Goal: Task Accomplishment & Management: Use online tool/utility

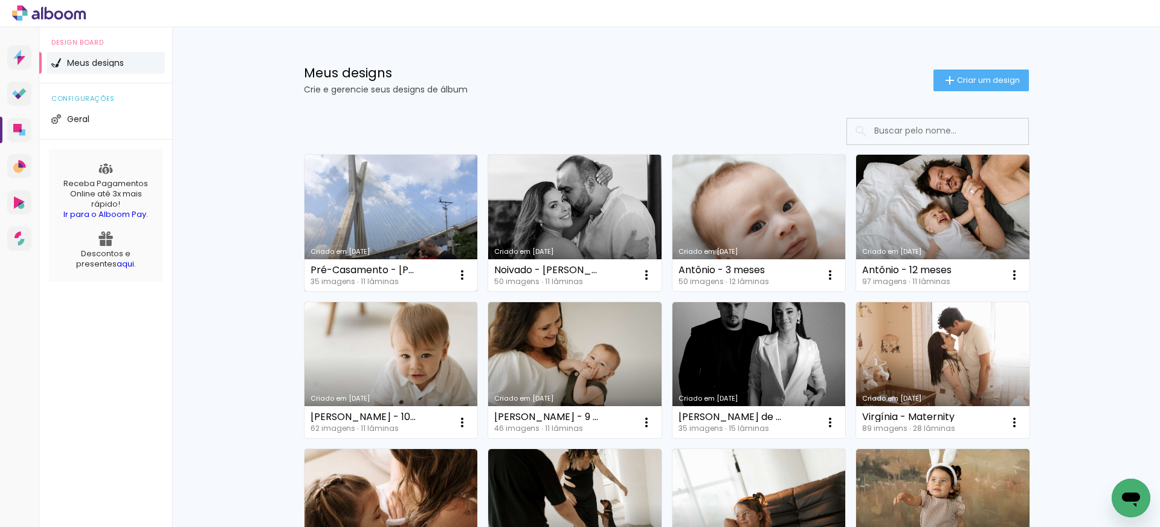
click at [417, 219] on link "Criado em [DATE]" at bounding box center [390, 223] width 173 height 137
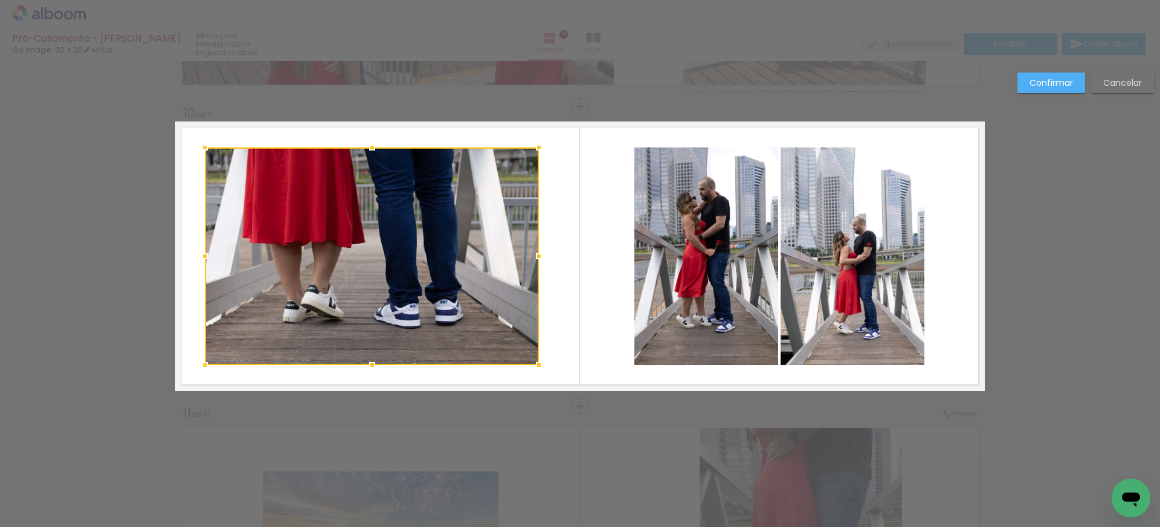
drag, startPoint x: 507, startPoint y: 259, endPoint x: 538, endPoint y: 259, distance: 30.8
click at [538, 259] on div at bounding box center [539, 256] width 24 height 24
click at [569, 260] on quentale-layouter at bounding box center [579, 255] width 809 height 269
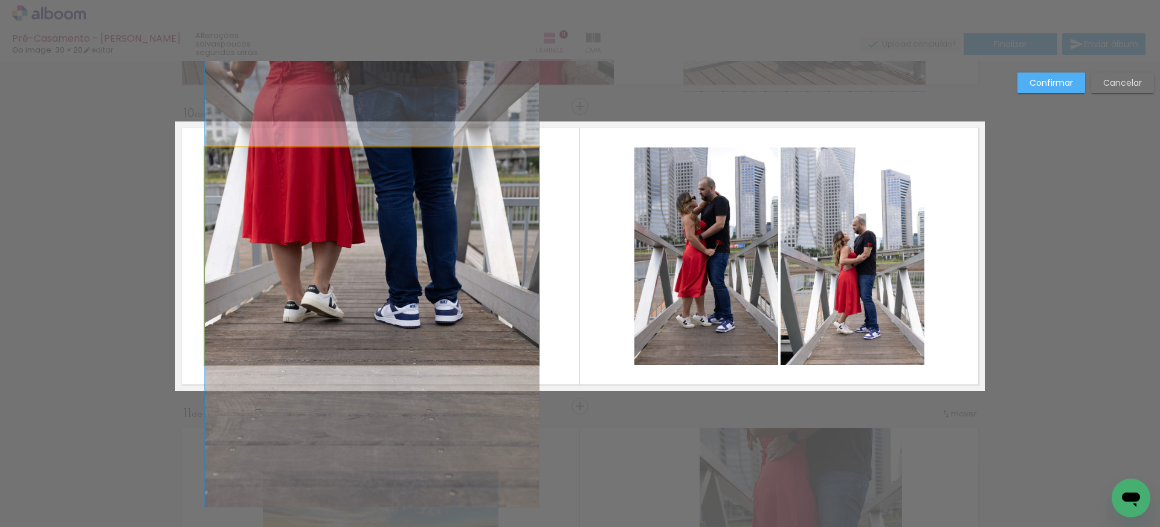
click at [419, 274] on album-spread "10 de 11" at bounding box center [579, 255] width 809 height 269
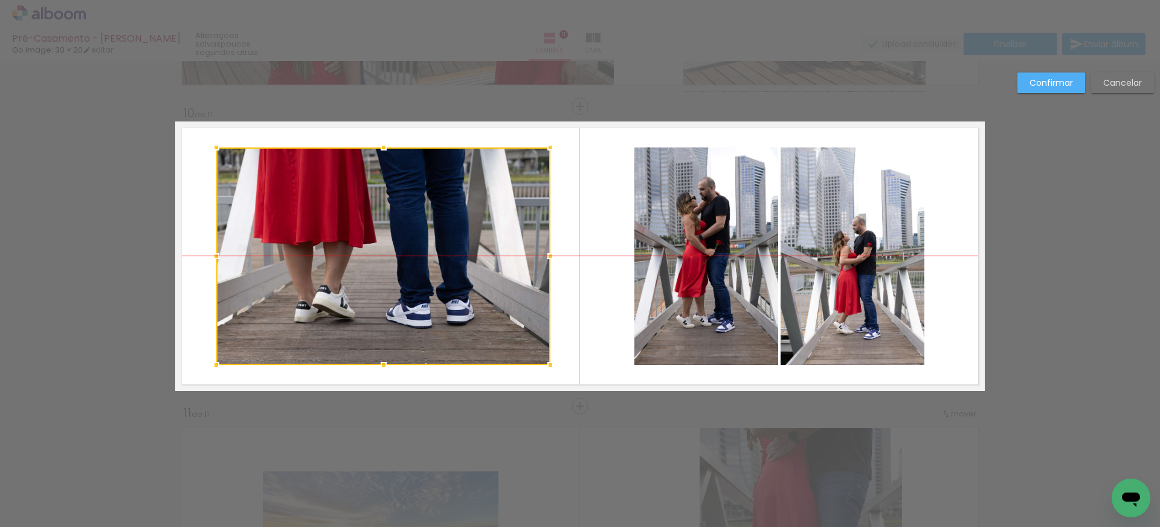
drag, startPoint x: 419, startPoint y: 274, endPoint x: 431, endPoint y: 274, distance: 12.1
click at [431, 274] on div at bounding box center [383, 255] width 334 height 217
click at [429, 274] on div at bounding box center [383, 255] width 334 height 217
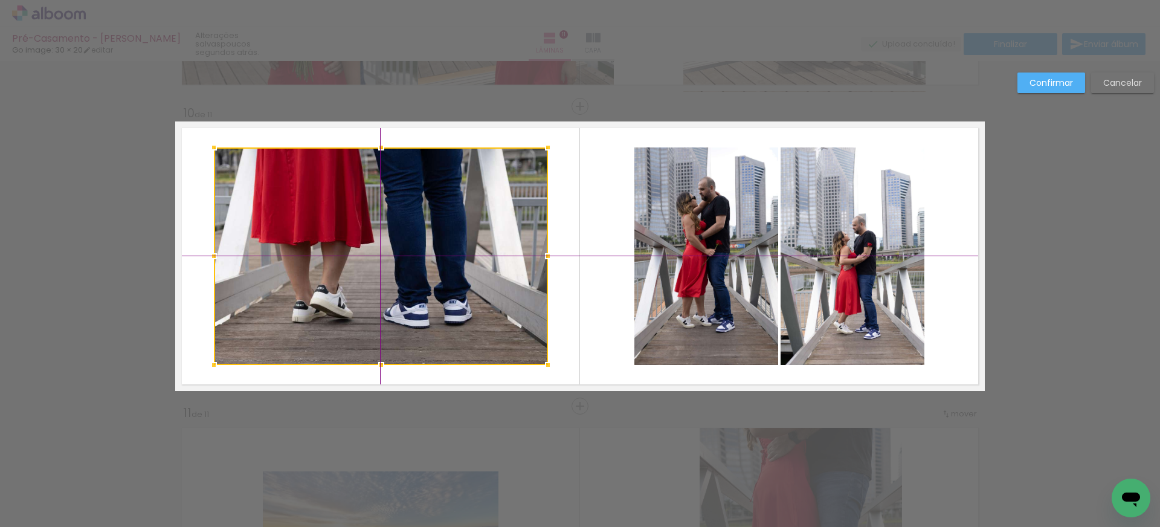
click at [428, 275] on div at bounding box center [381, 255] width 334 height 217
click at [545, 288] on div at bounding box center [381, 255] width 334 height 217
click at [583, 292] on quentale-layouter at bounding box center [579, 255] width 809 height 269
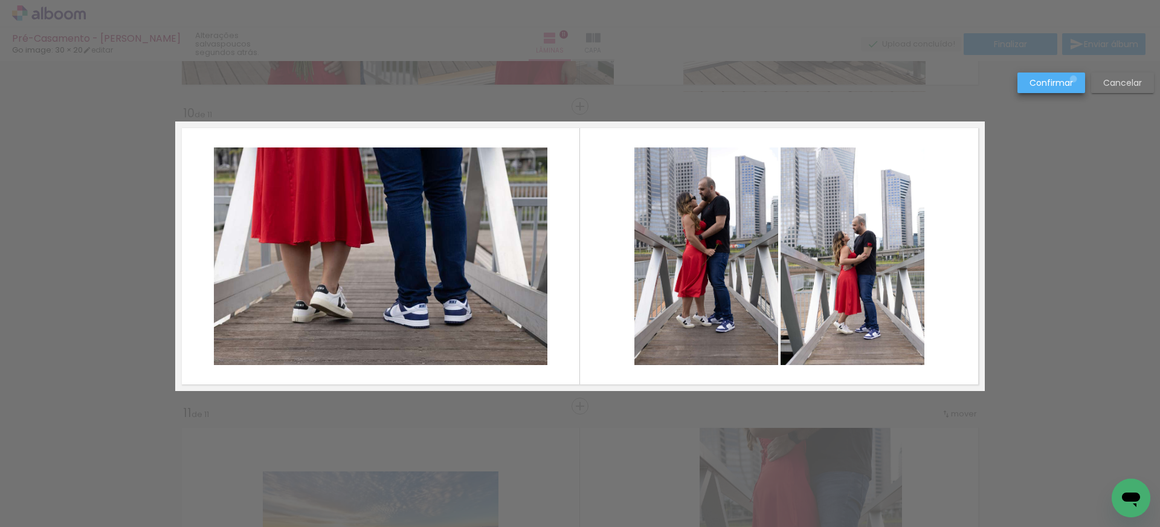
click at [1073, 79] on paper-button "Confirmar" at bounding box center [1051, 82] width 68 height 21
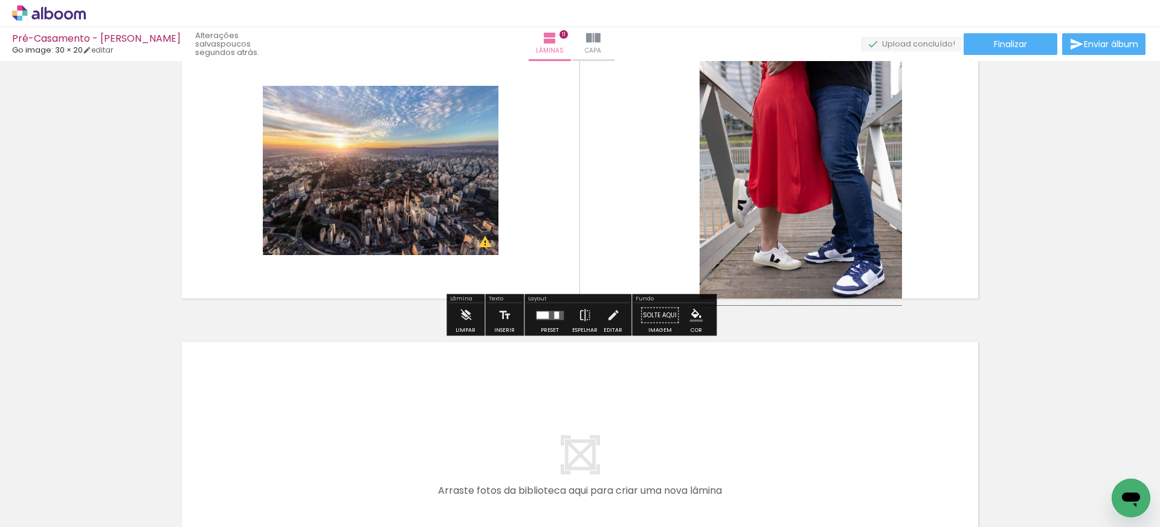
click at [406, 187] on div at bounding box center [381, 174] width 236 height 185
click at [406, 187] on quentale-photo at bounding box center [381, 170] width 236 height 169
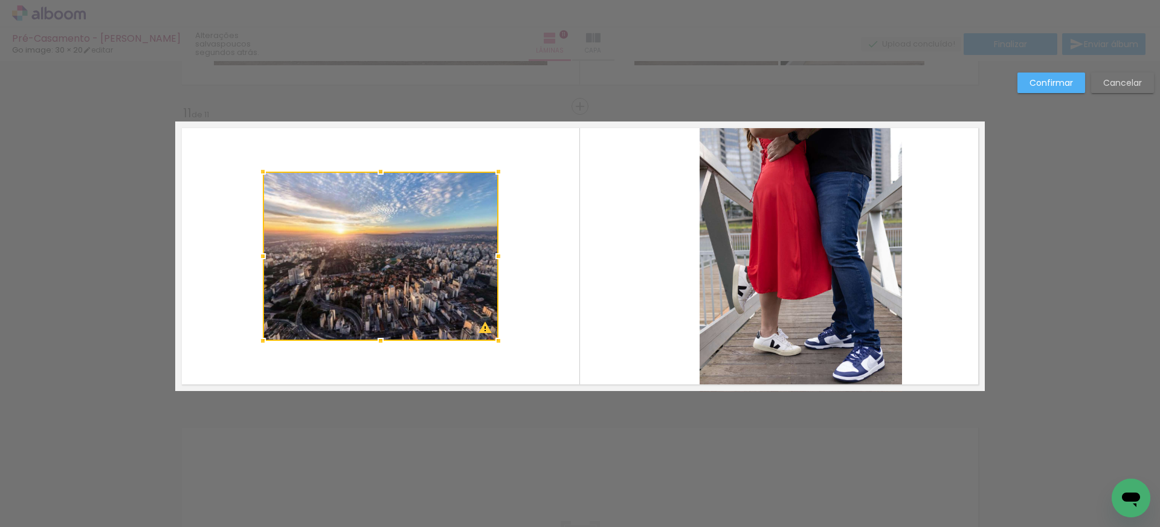
scroll to position [2970, 0]
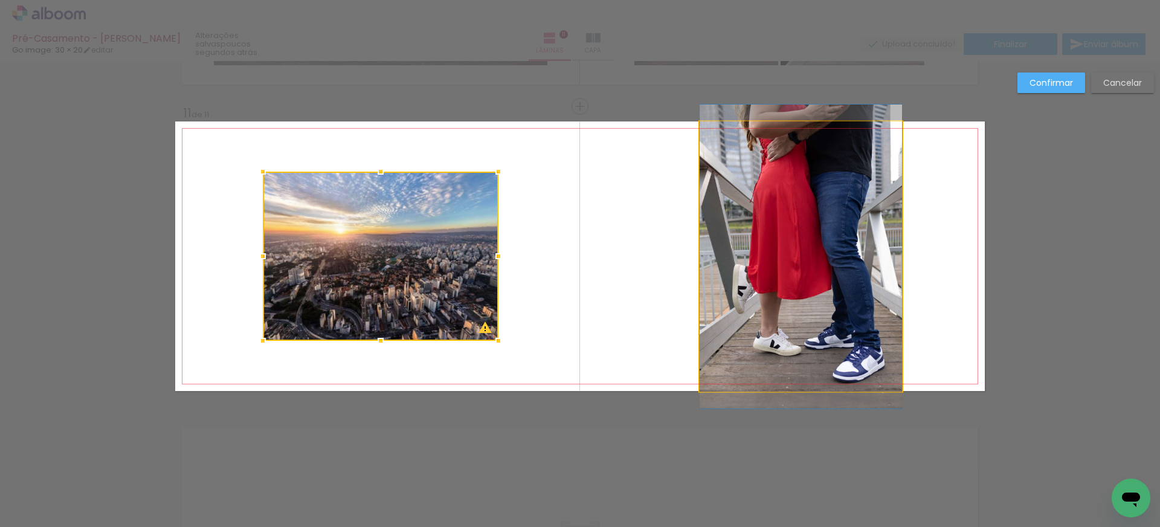
click at [833, 265] on quentale-photo at bounding box center [800, 256] width 202 height 270
click at [498, 265] on div at bounding box center [381, 256] width 236 height 169
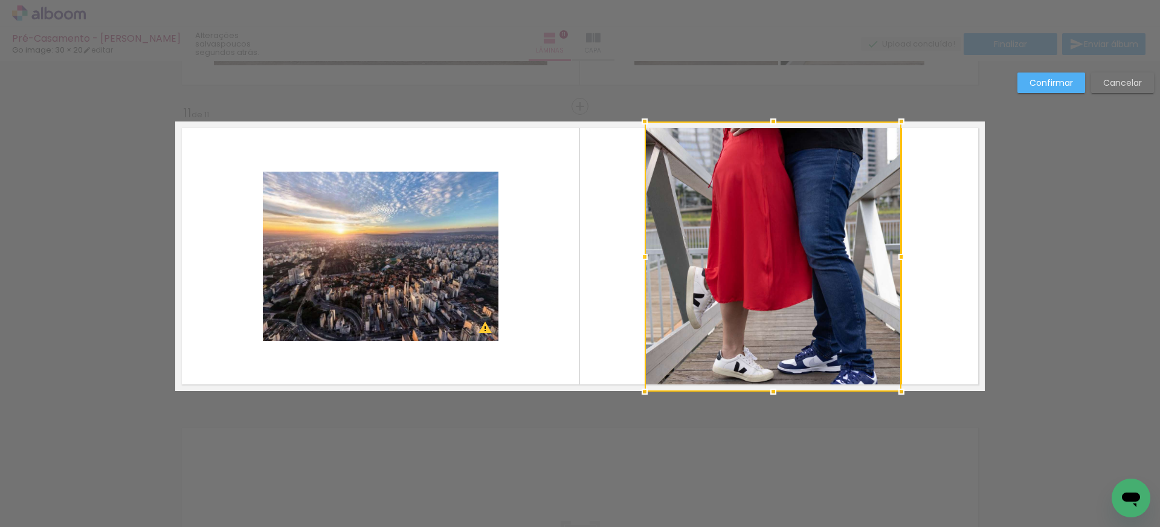
drag, startPoint x: 699, startPoint y: 259, endPoint x: 644, endPoint y: 239, distance: 57.9
click at [644, 239] on div at bounding box center [772, 256] width 257 height 270
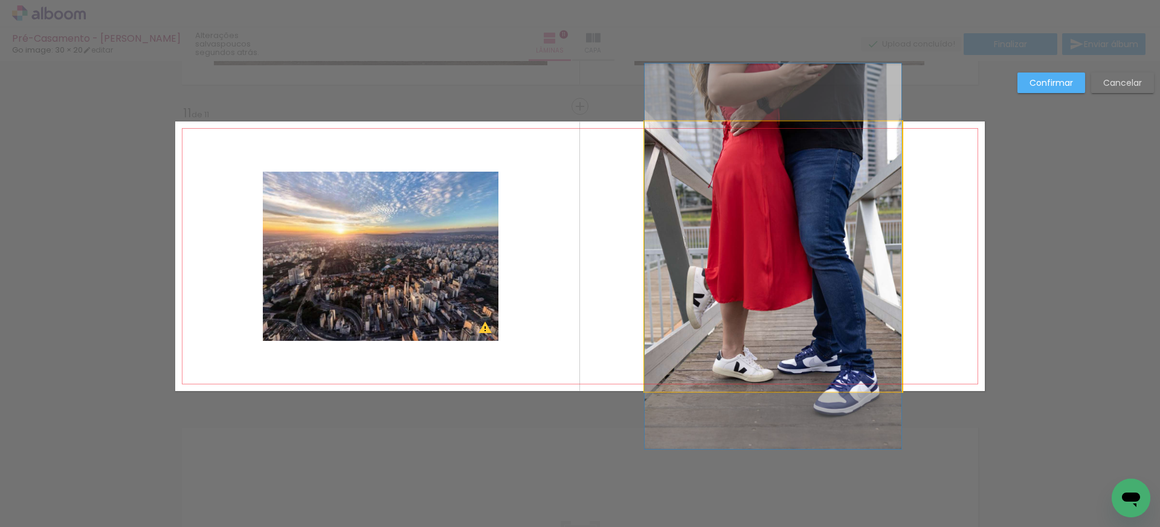
drag, startPoint x: 870, startPoint y: 257, endPoint x: 869, endPoint y: 265, distance: 7.9
click at [870, 257] on quentale-photo at bounding box center [772, 256] width 257 height 270
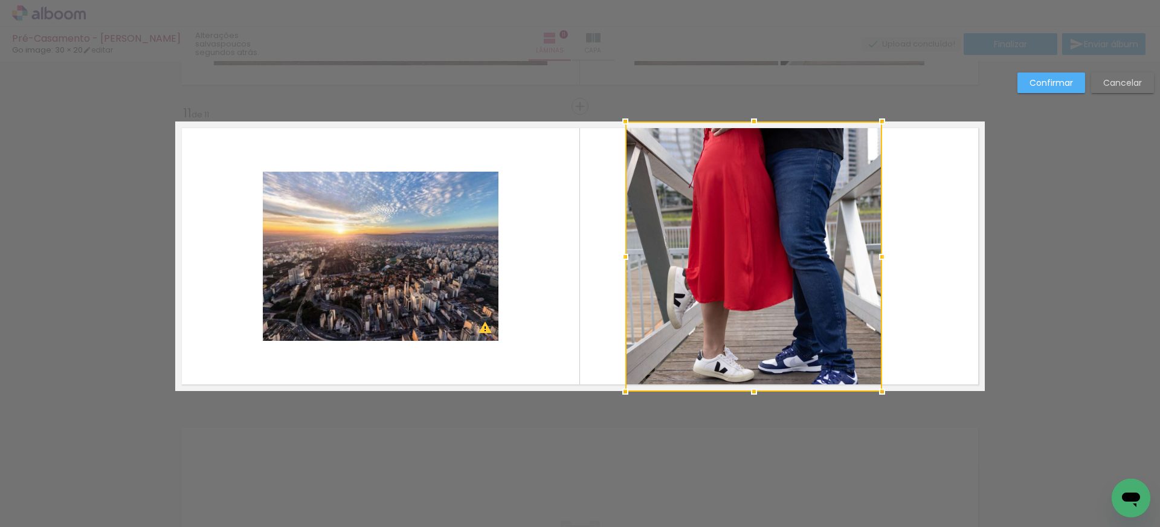
drag, startPoint x: 845, startPoint y: 288, endPoint x: 825, endPoint y: 201, distance: 89.2
click at [825, 201] on div at bounding box center [753, 256] width 257 height 270
drag, startPoint x: 914, startPoint y: 330, endPoint x: 907, endPoint y: 330, distance: 7.9
click at [913, 330] on quentale-layouter at bounding box center [579, 255] width 809 height 269
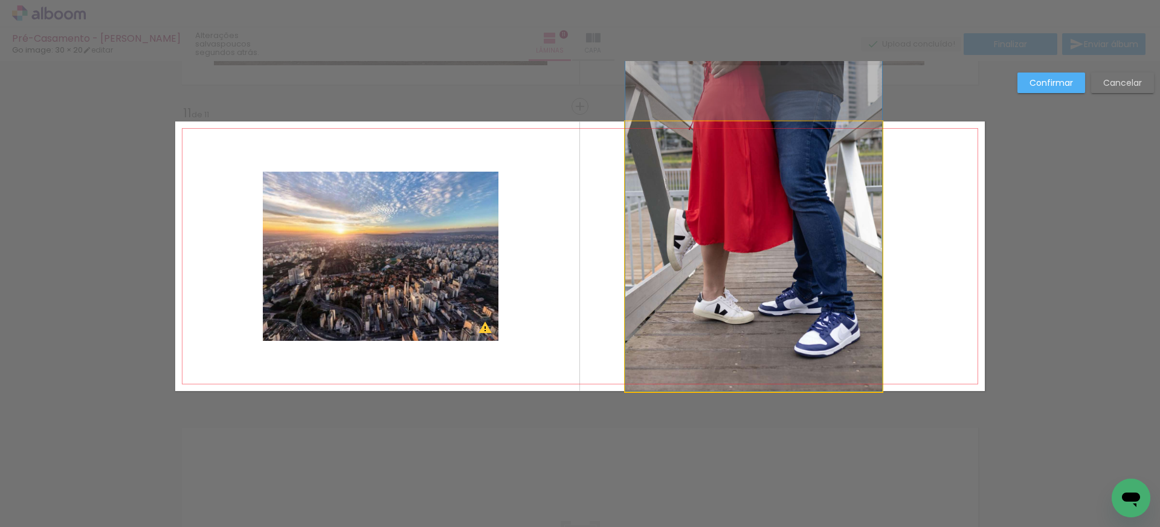
drag, startPoint x: 791, startPoint y: 321, endPoint x: 798, endPoint y: 257, distance: 64.4
click at [787, 249] on album-spread "11 de 11" at bounding box center [579, 255] width 809 height 269
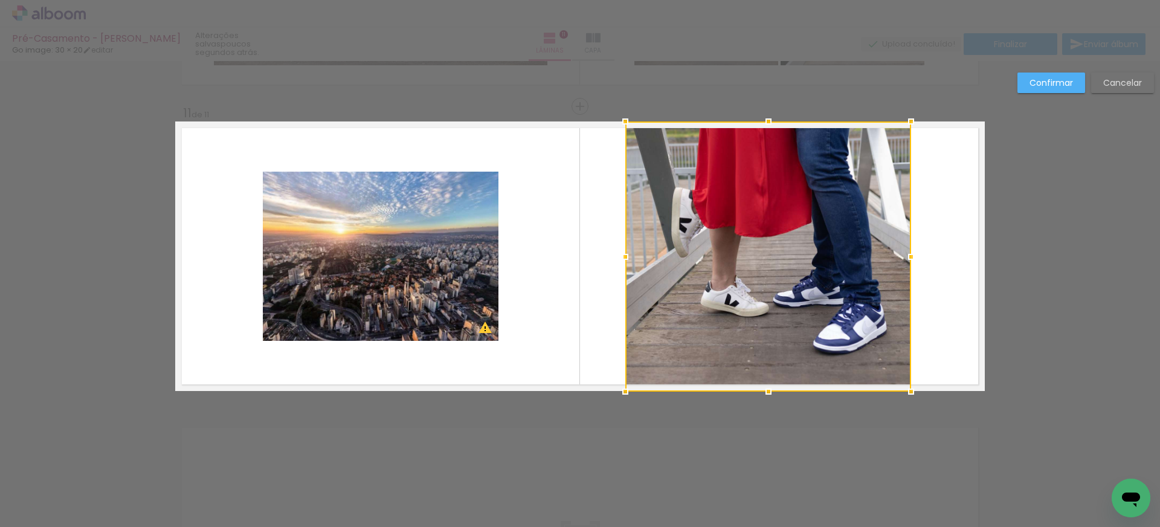
drag, startPoint x: 881, startPoint y: 256, endPoint x: 910, endPoint y: 256, distance: 28.4
click at [910, 256] on div at bounding box center [911, 257] width 24 height 24
click at [940, 220] on quentale-layouter at bounding box center [579, 255] width 809 height 269
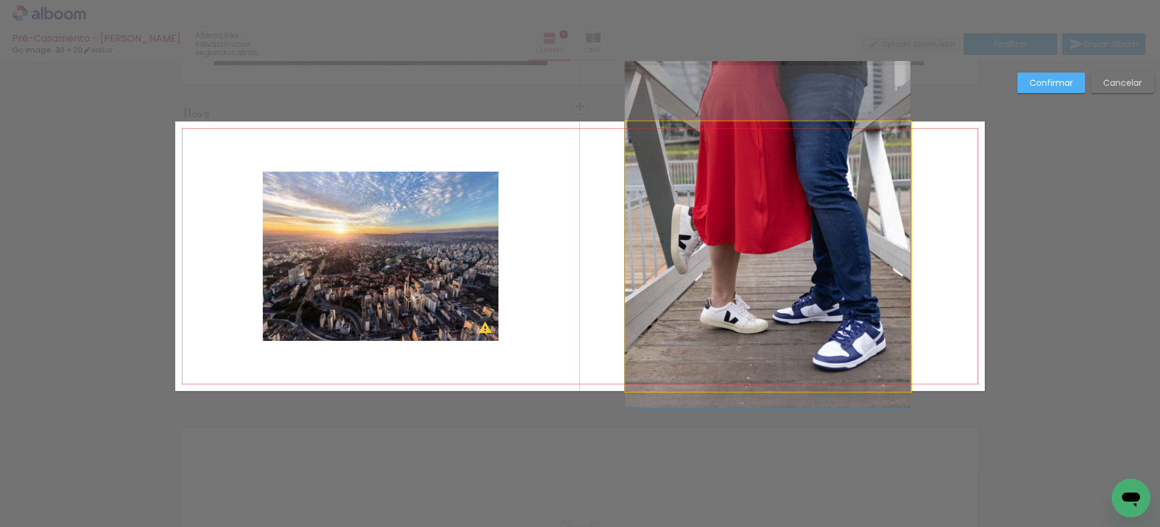
drag, startPoint x: 815, startPoint y: 246, endPoint x: 815, endPoint y: 263, distance: 16.9
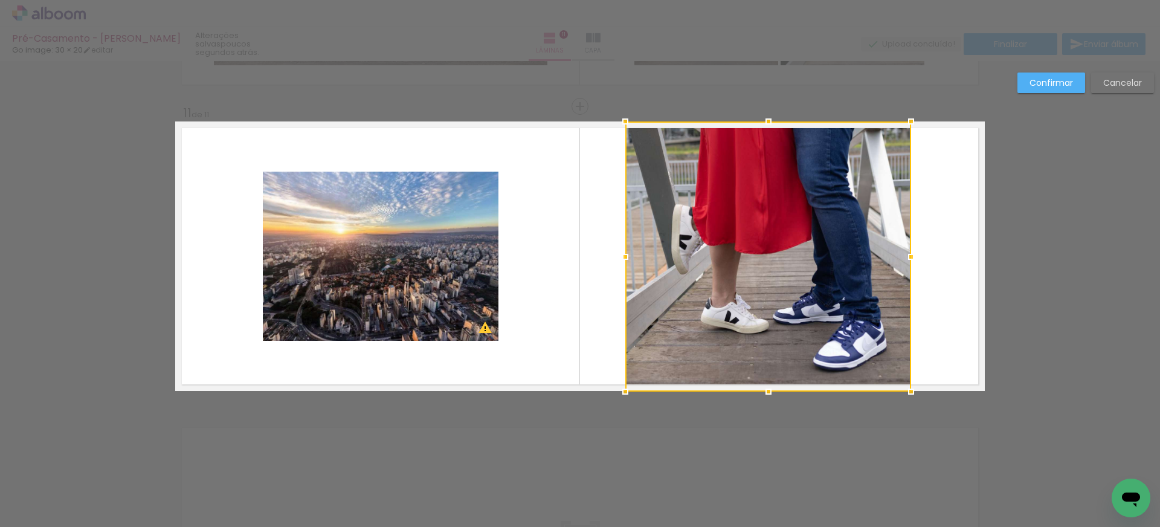
click at [945, 245] on quentale-layouter at bounding box center [579, 255] width 809 height 269
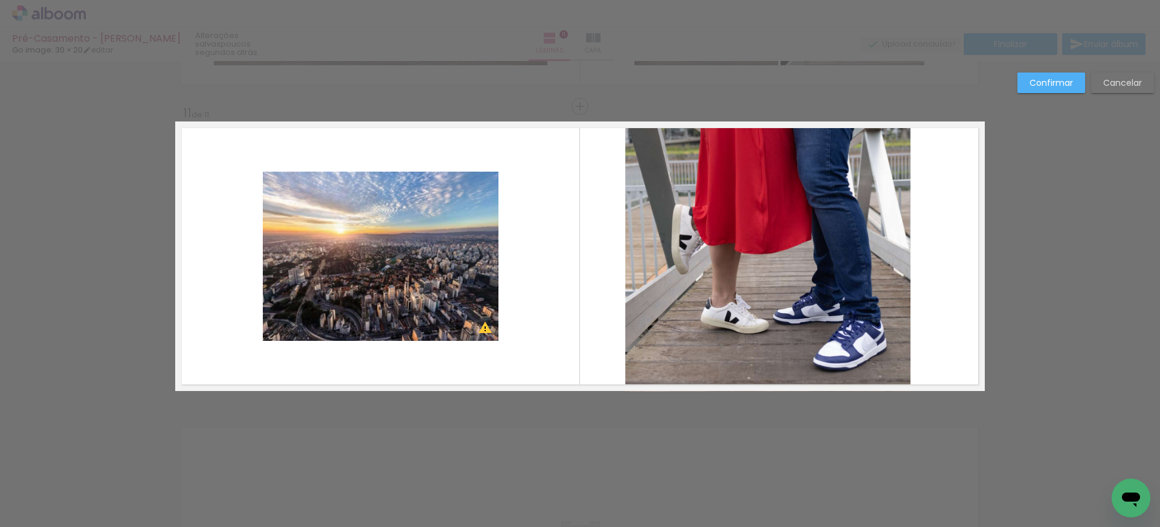
click at [794, 256] on quentale-photo at bounding box center [768, 256] width 286 height 270
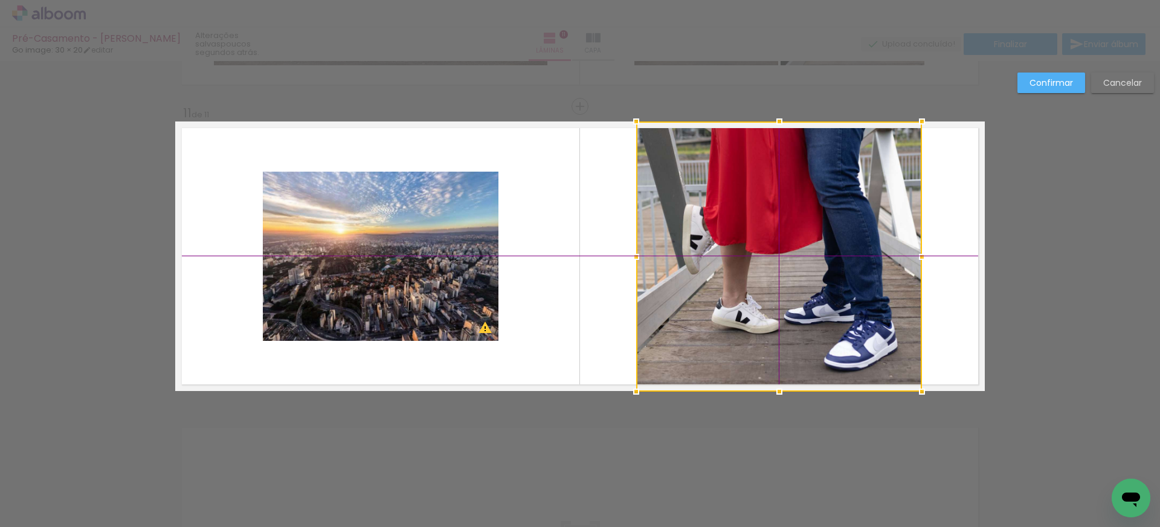
drag, startPoint x: 768, startPoint y: 254, endPoint x: 779, endPoint y: 255, distance: 10.9
click at [779, 255] on div at bounding box center [779, 256] width 286 height 270
click at [598, 249] on quentale-layouter at bounding box center [579, 255] width 809 height 269
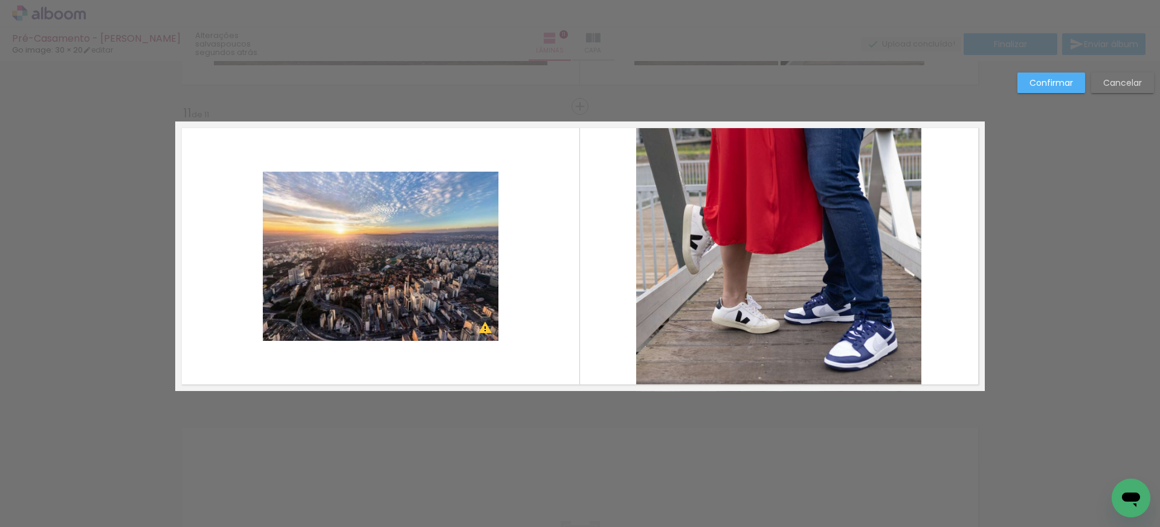
drag, startPoint x: 411, startPoint y: 242, endPoint x: 345, endPoint y: 237, distance: 66.0
click at [411, 242] on quentale-photo at bounding box center [381, 256] width 236 height 169
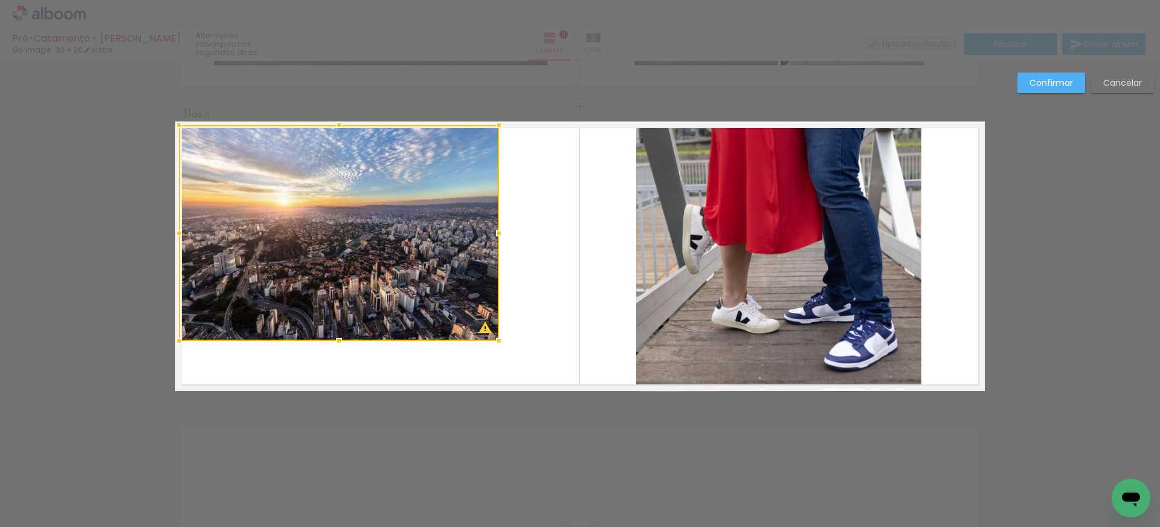
drag, startPoint x: 259, startPoint y: 172, endPoint x: 333, endPoint y: 211, distance: 83.5
click at [176, 124] on div at bounding box center [179, 125] width 24 height 24
click at [478, 324] on div at bounding box center [339, 233] width 320 height 216
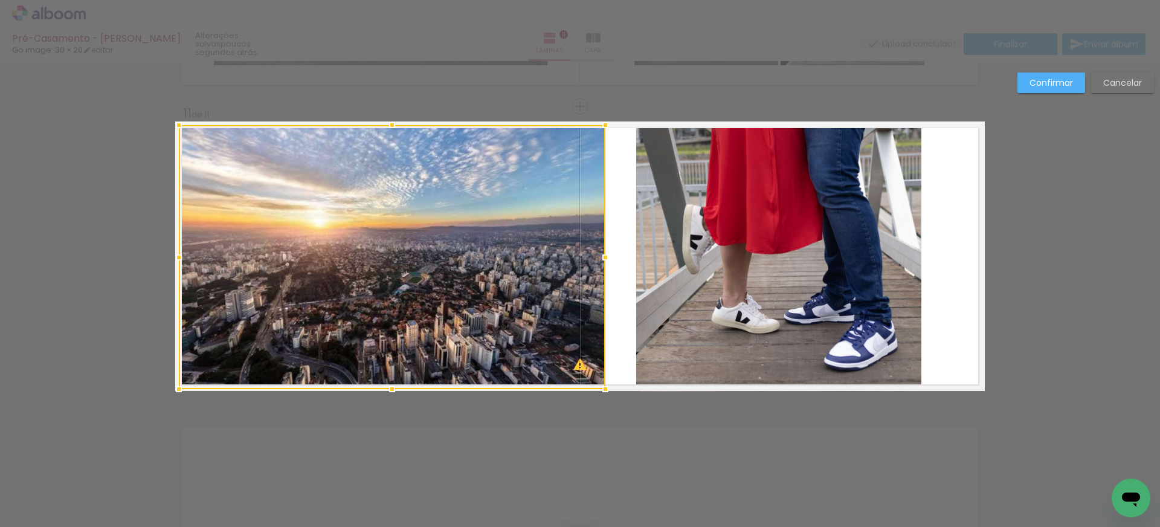
drag, startPoint x: 498, startPoint y: 342, endPoint x: 603, endPoint y: 387, distance: 114.4
click at [603, 387] on div at bounding box center [605, 389] width 24 height 24
click at [624, 360] on quentale-layouter at bounding box center [579, 255] width 809 height 269
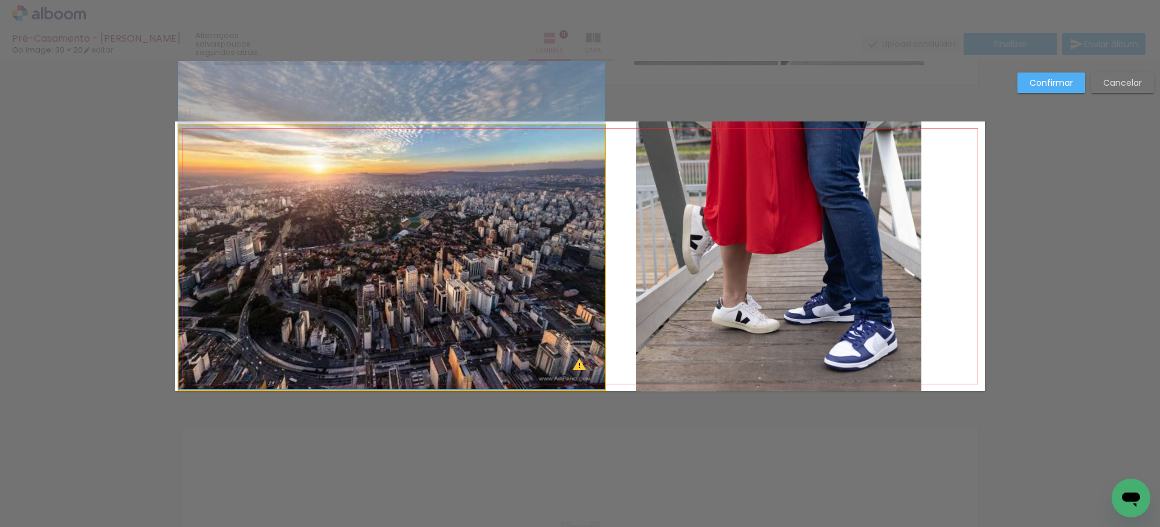
drag, startPoint x: 486, startPoint y: 322, endPoint x: 485, endPoint y: 266, distance: 55.6
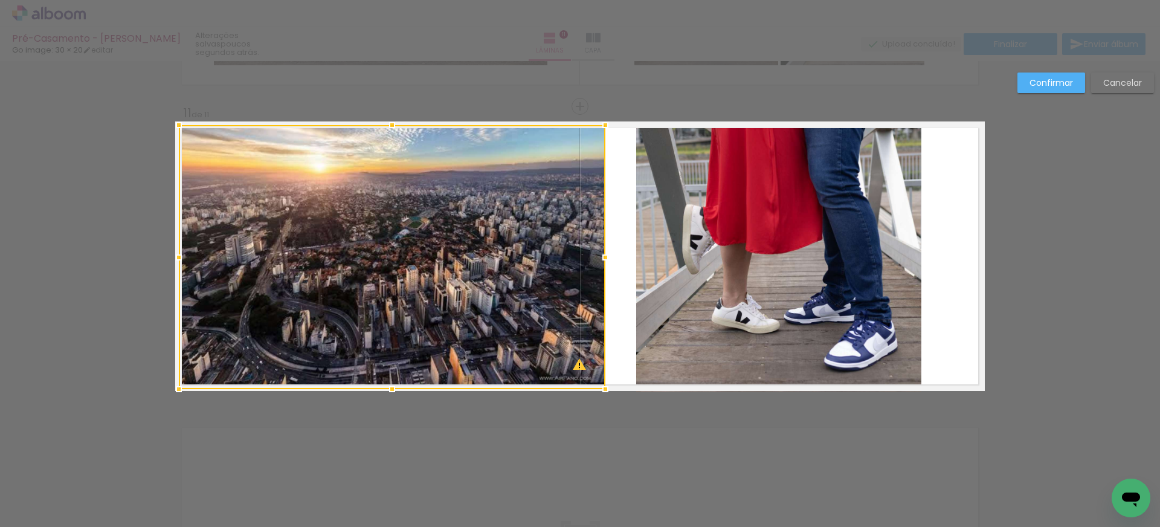
click at [610, 265] on div at bounding box center [605, 257] width 24 height 24
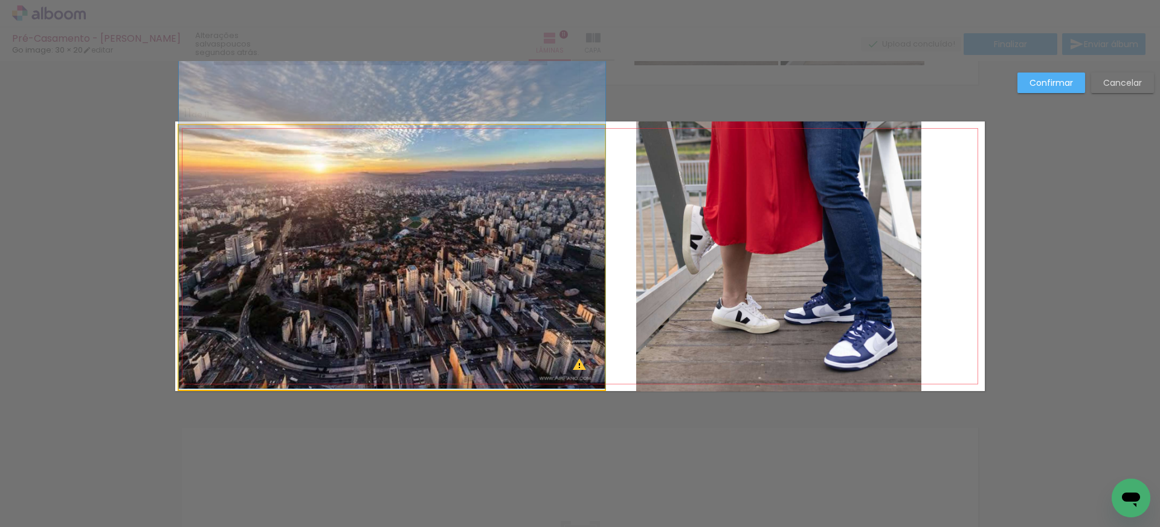
click at [516, 273] on quentale-photo at bounding box center [392, 257] width 426 height 264
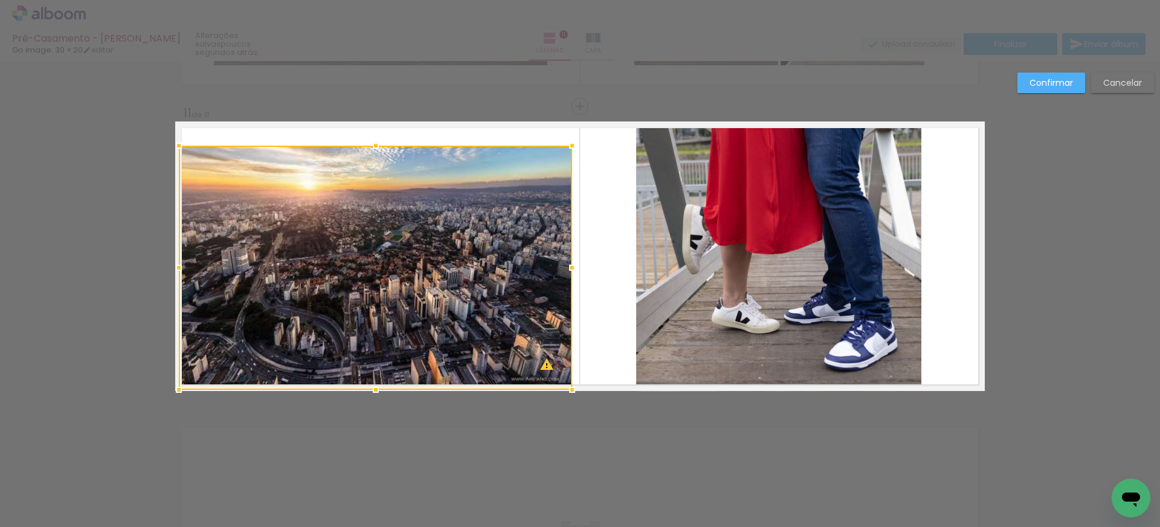
drag, startPoint x: 605, startPoint y: 125, endPoint x: 573, endPoint y: 149, distance: 40.2
click at [573, 149] on div at bounding box center [572, 145] width 24 height 24
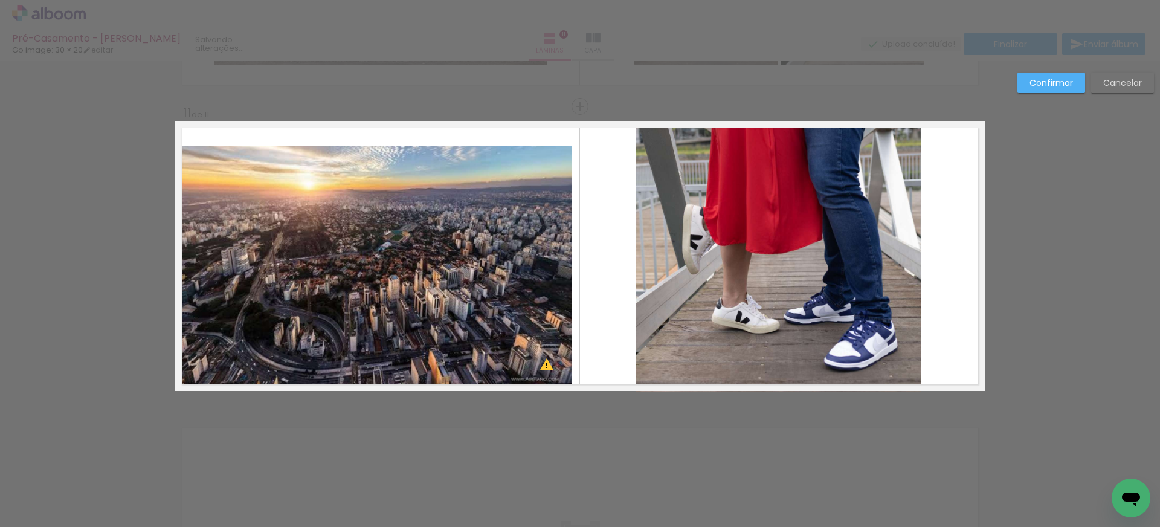
click at [620, 197] on quentale-layouter at bounding box center [579, 255] width 809 height 269
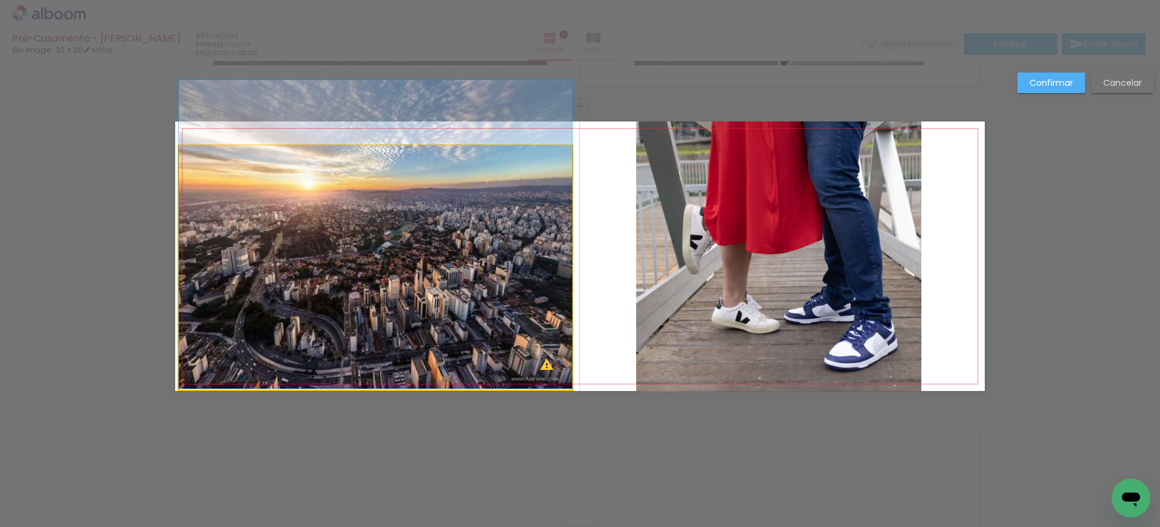
click at [422, 291] on album-spread "11 de 11" at bounding box center [579, 255] width 809 height 269
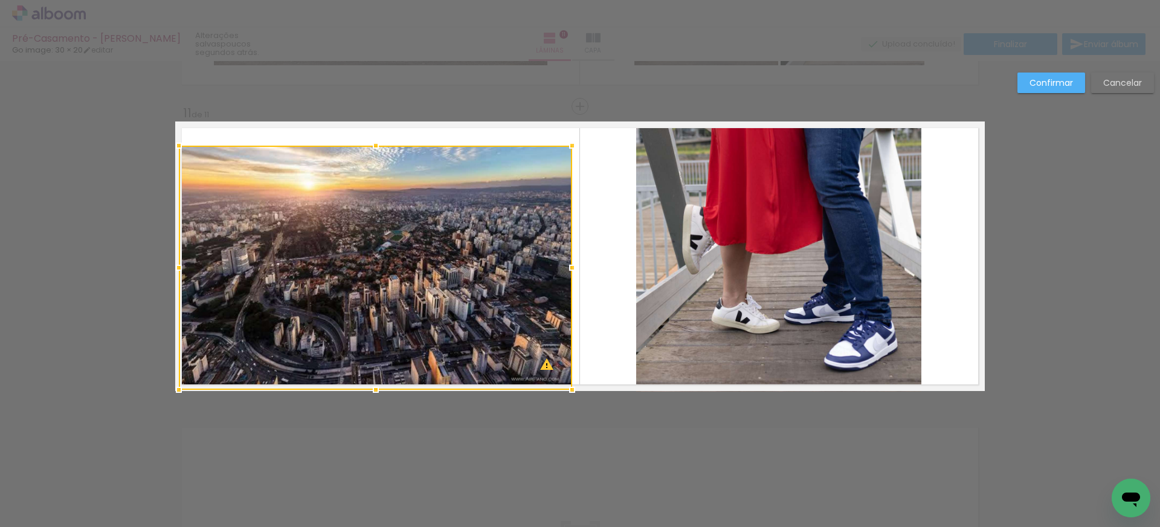
click at [422, 291] on div at bounding box center [375, 268] width 393 height 244
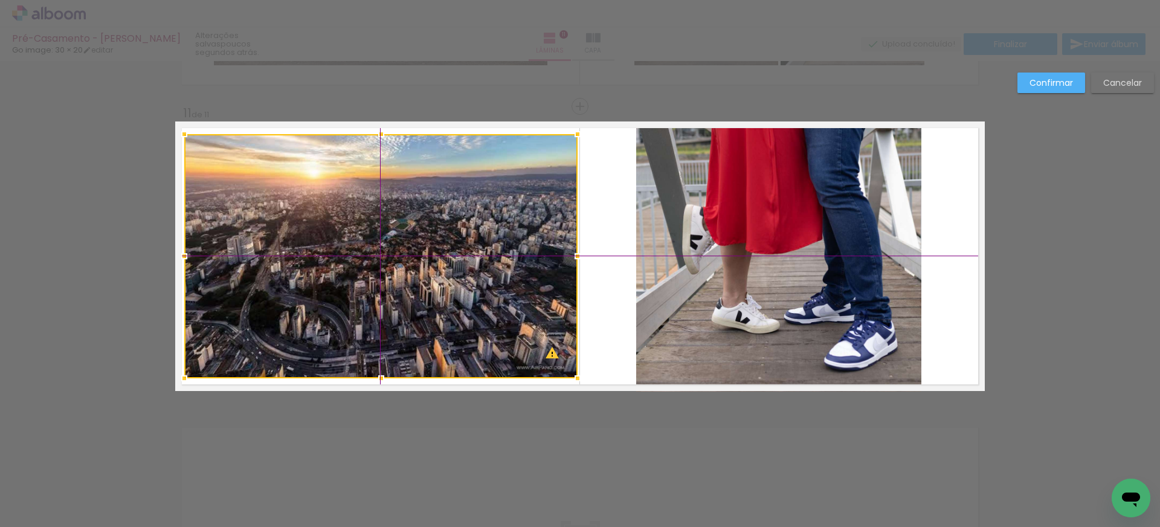
drag, startPoint x: 422, startPoint y: 291, endPoint x: 423, endPoint y: 284, distance: 6.9
click at [423, 284] on div at bounding box center [380, 256] width 393 height 244
click at [618, 265] on quentale-layouter at bounding box center [579, 255] width 809 height 269
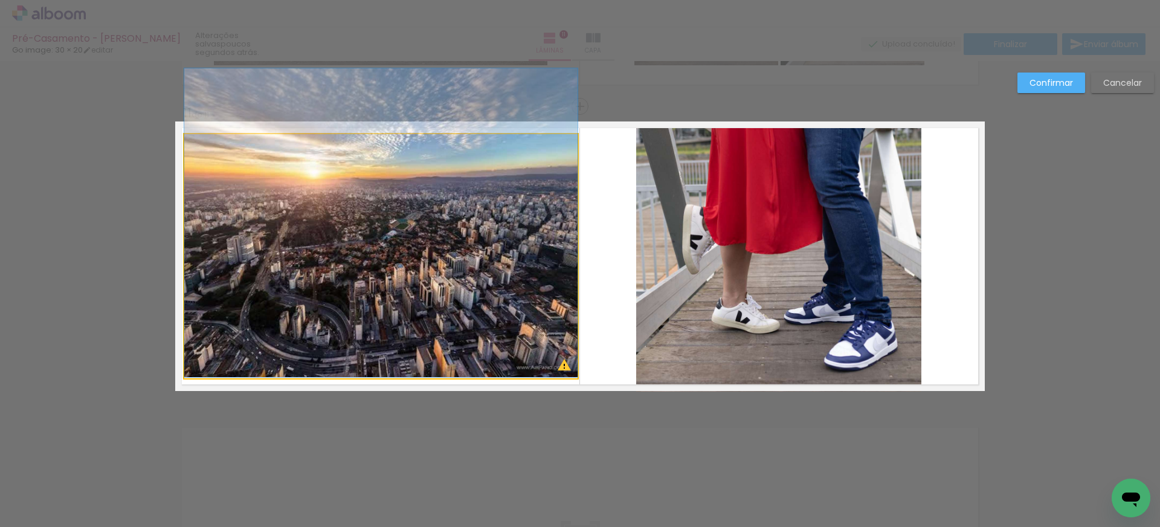
click at [512, 268] on quentale-photo at bounding box center [380, 256] width 393 height 244
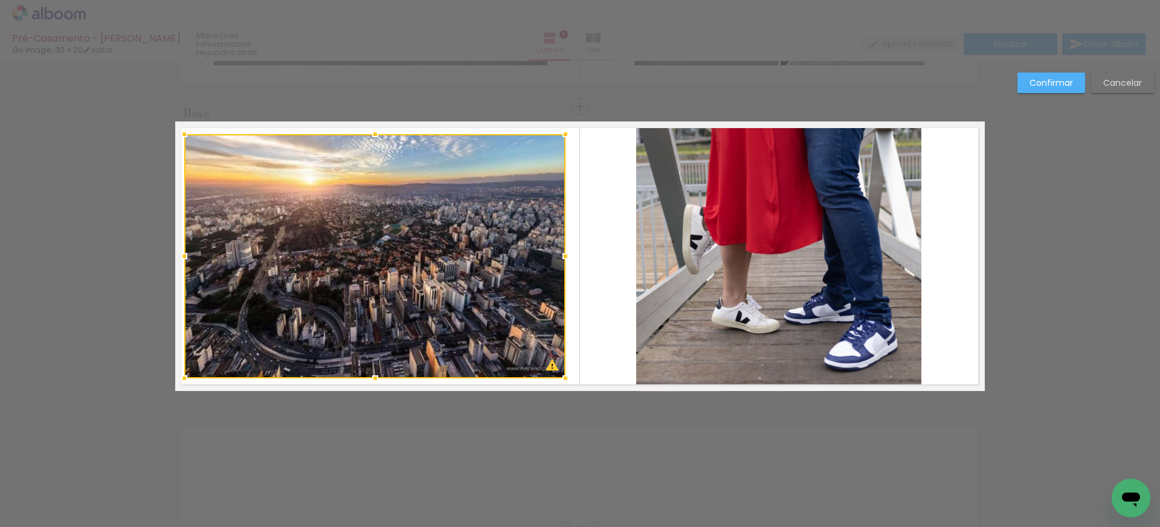
click at [568, 257] on div at bounding box center [565, 256] width 24 height 24
click at [596, 258] on quentale-layouter at bounding box center [579, 255] width 809 height 269
click at [481, 258] on div at bounding box center [379, 256] width 381 height 244
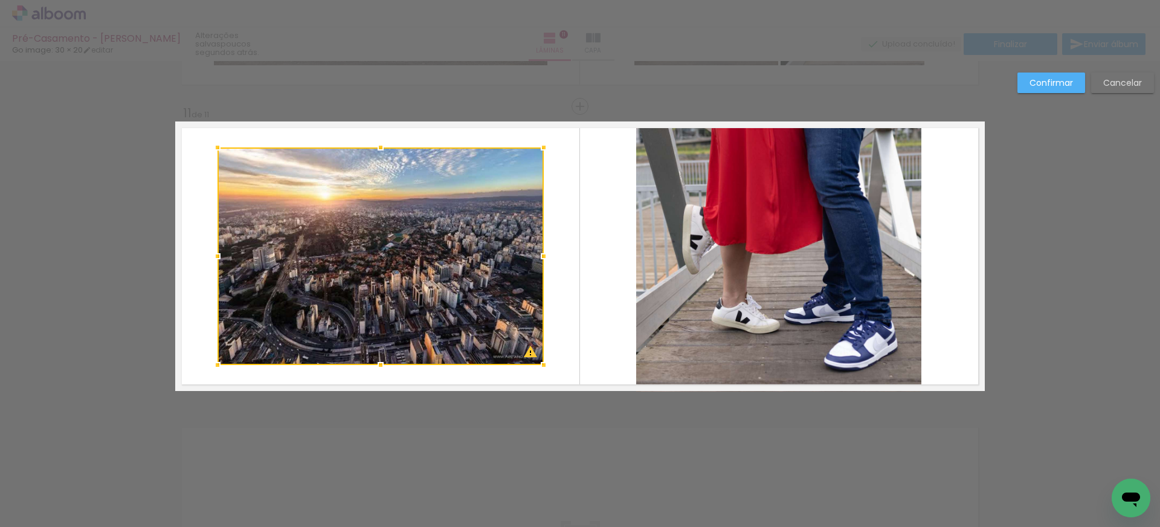
click at [591, 246] on quentale-layouter at bounding box center [579, 255] width 809 height 269
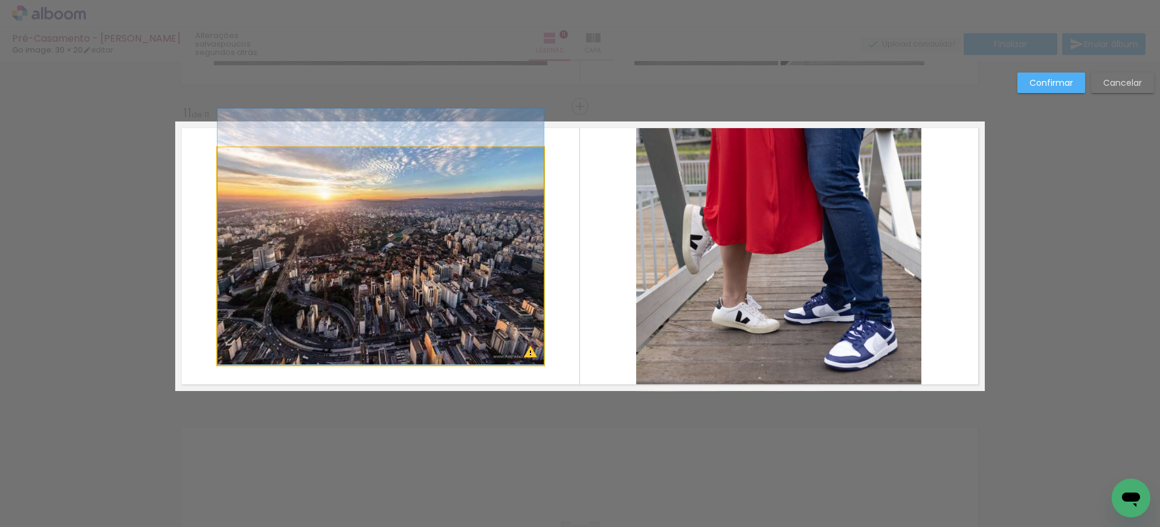
click at [490, 266] on quentale-photo at bounding box center [380, 255] width 326 height 217
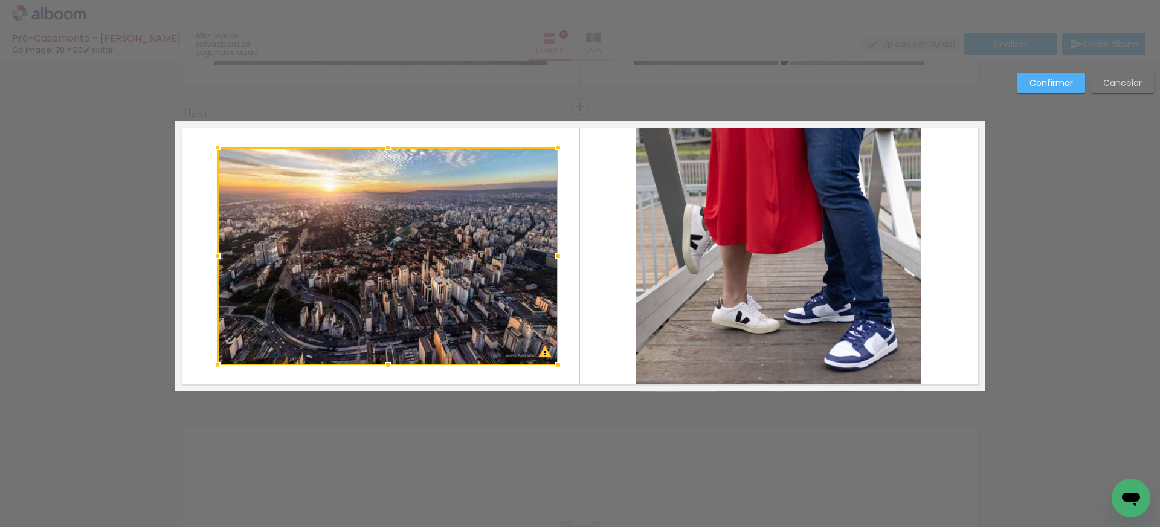
drag, startPoint x: 544, startPoint y: 257, endPoint x: 559, endPoint y: 258, distance: 14.5
click at [559, 258] on div at bounding box center [558, 256] width 24 height 24
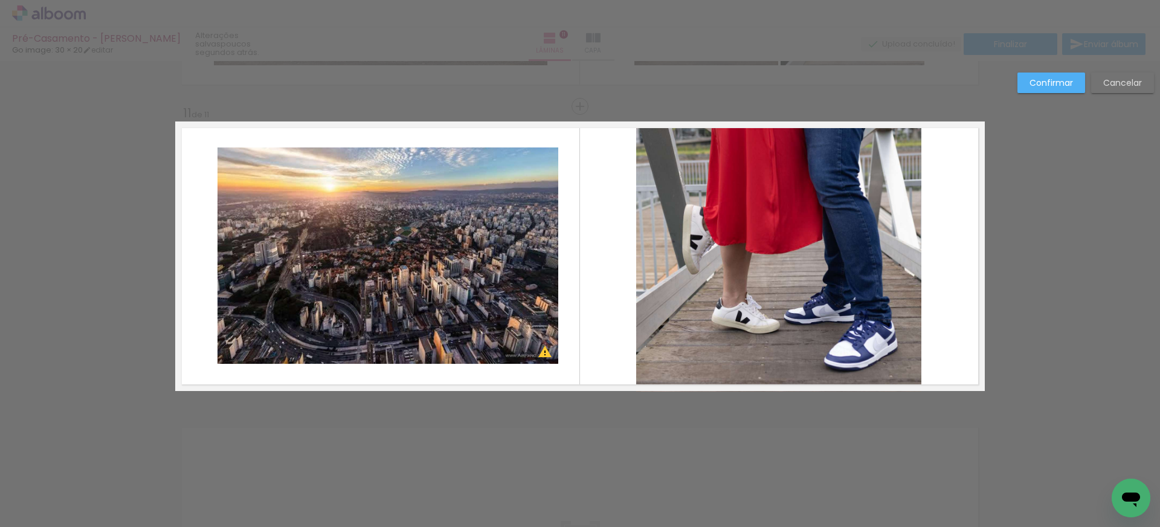
click at [353, 319] on album-spread "11 de 11" at bounding box center [579, 255] width 809 height 269
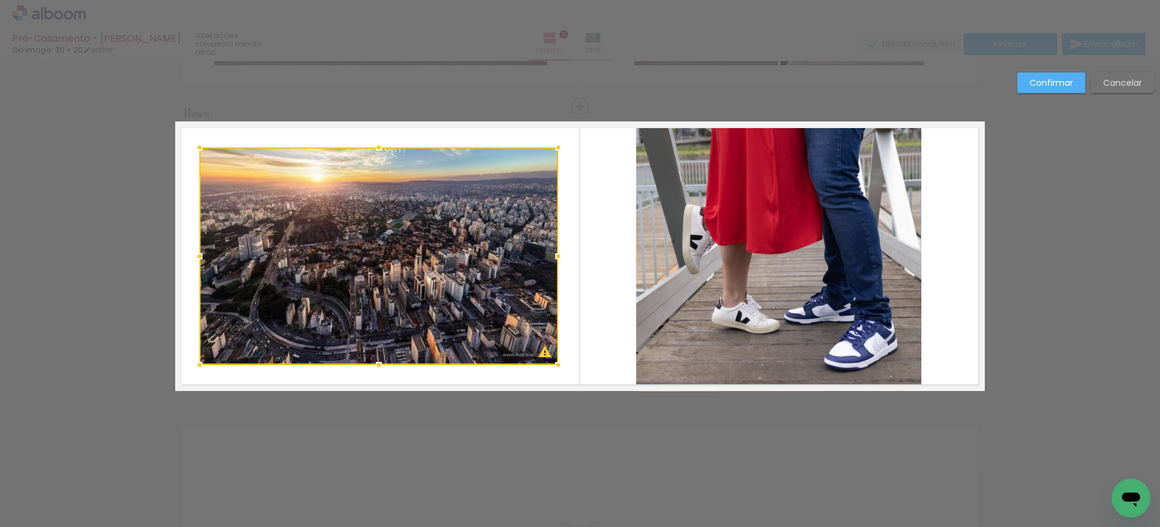
drag, startPoint x: 216, startPoint y: 255, endPoint x: 245, endPoint y: 263, distance: 29.5
click at [199, 255] on div at bounding box center [199, 256] width 24 height 24
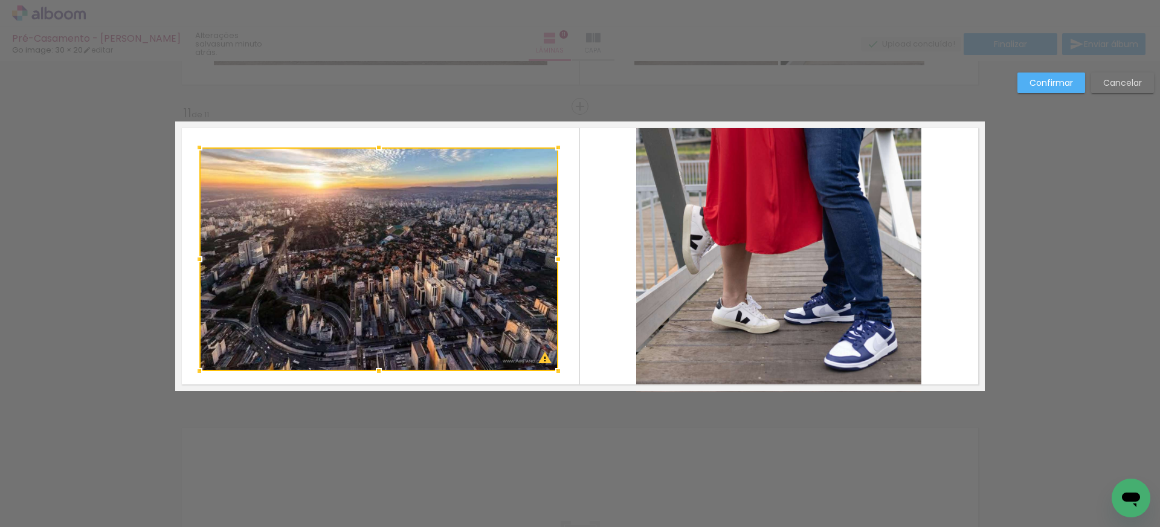
drag, startPoint x: 379, startPoint y: 363, endPoint x: 382, endPoint y: 275, distance: 88.2
click at [380, 369] on div at bounding box center [379, 371] width 24 height 24
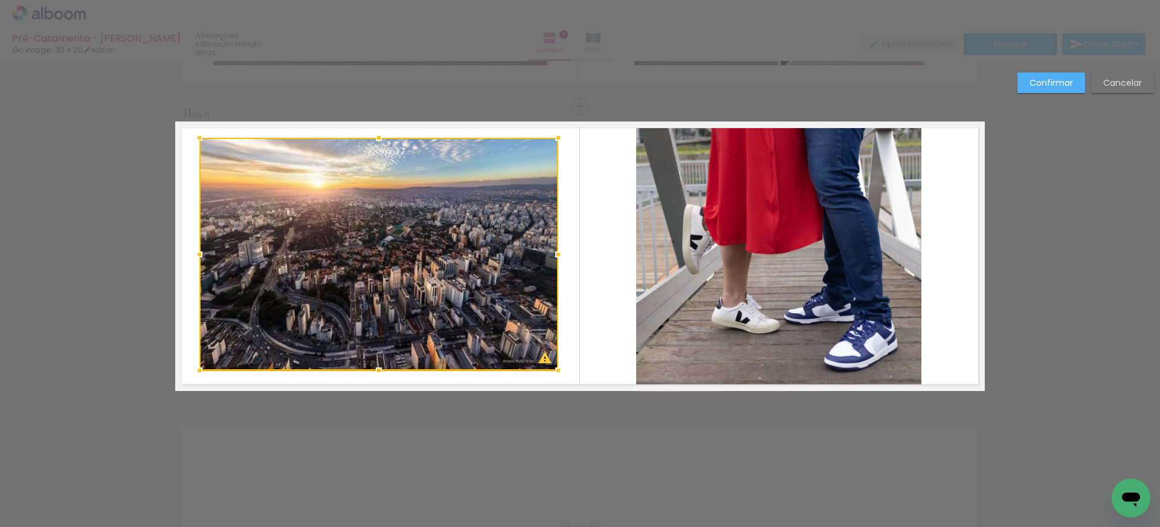
drag, startPoint x: 380, startPoint y: 146, endPoint x: 379, endPoint y: 138, distance: 7.3
click at [377, 137] on div at bounding box center [379, 138] width 24 height 24
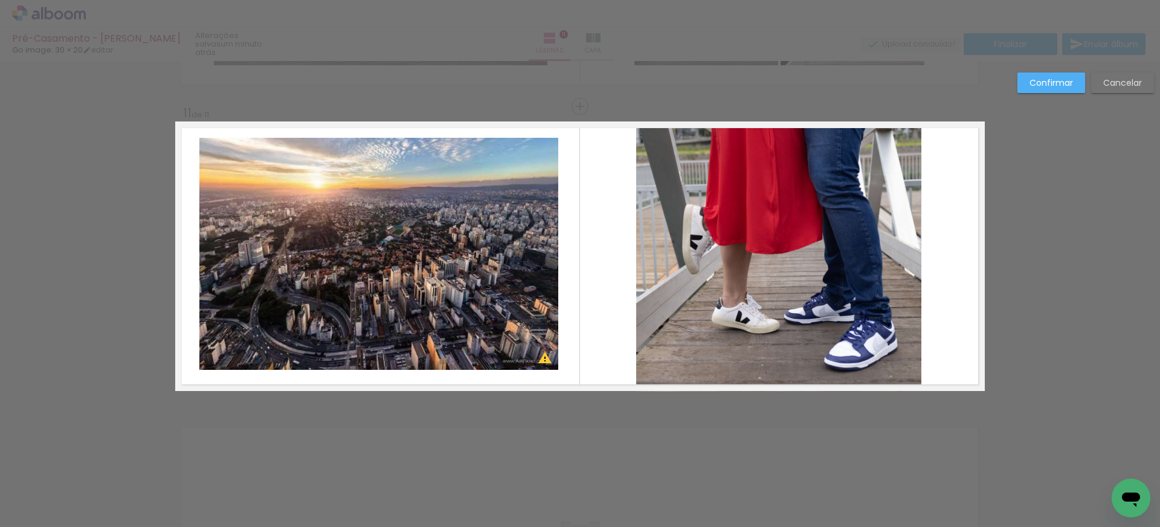
click at [636, 226] on quentale-photo at bounding box center [779, 256] width 286 height 270
click at [596, 243] on quentale-layouter at bounding box center [579, 255] width 809 height 269
click at [0, 0] on slot "Confirmar" at bounding box center [0, 0] width 0 height 0
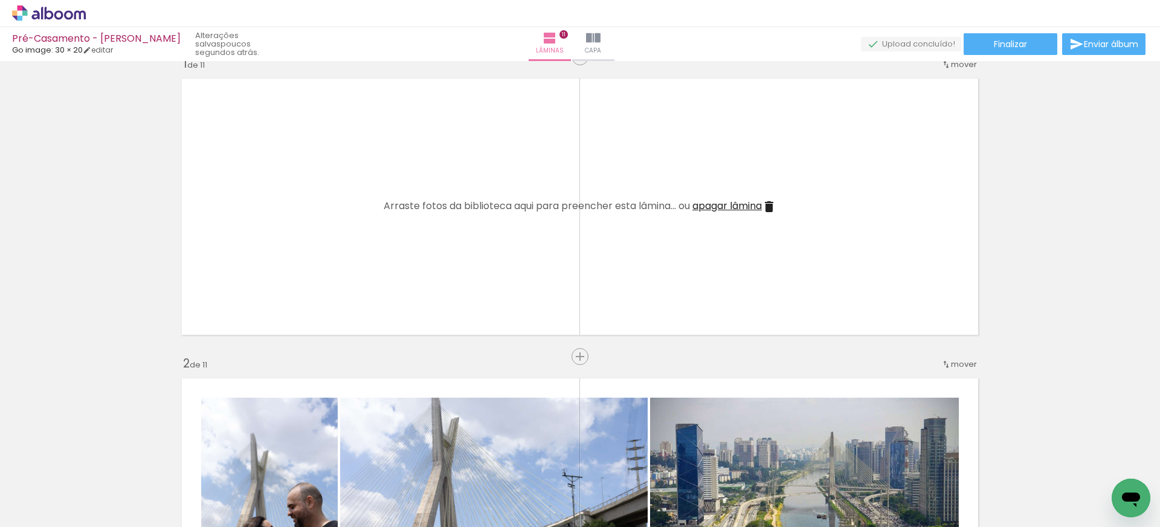
scroll to position [0, 0]
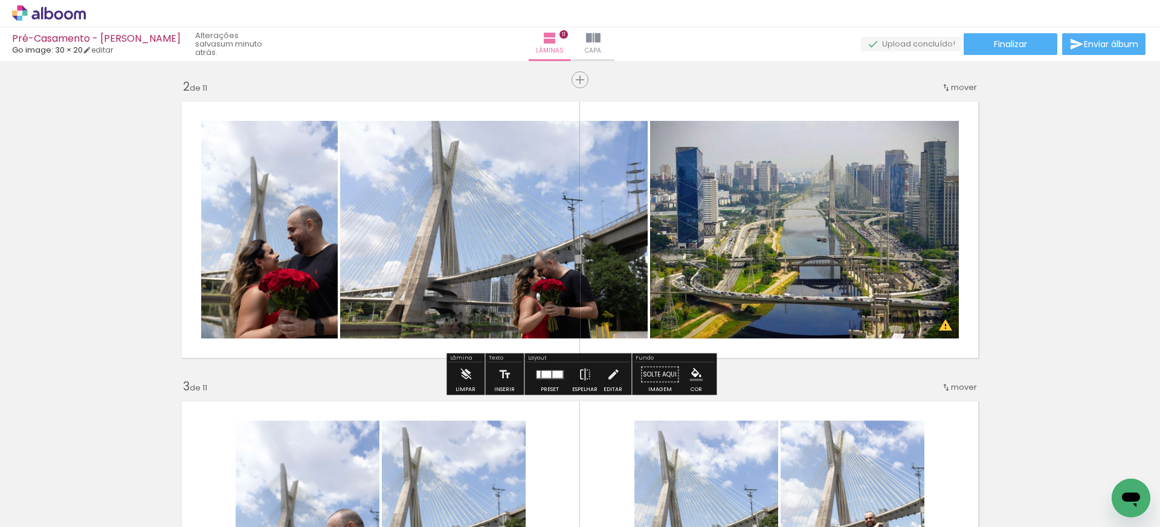
scroll to position [304, 0]
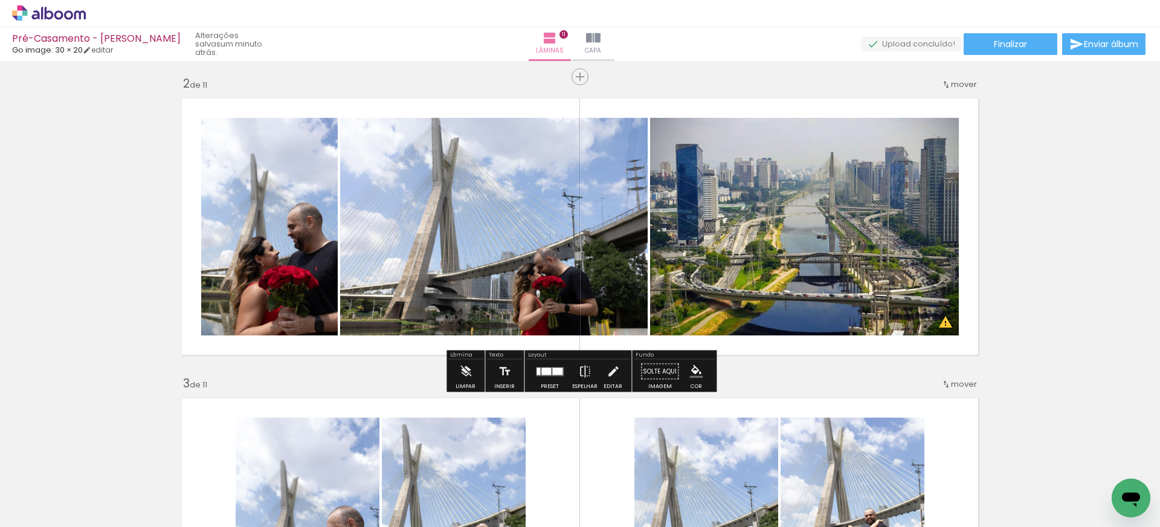
click at [499, 239] on quentale-photo at bounding box center [493, 226] width 307 height 217
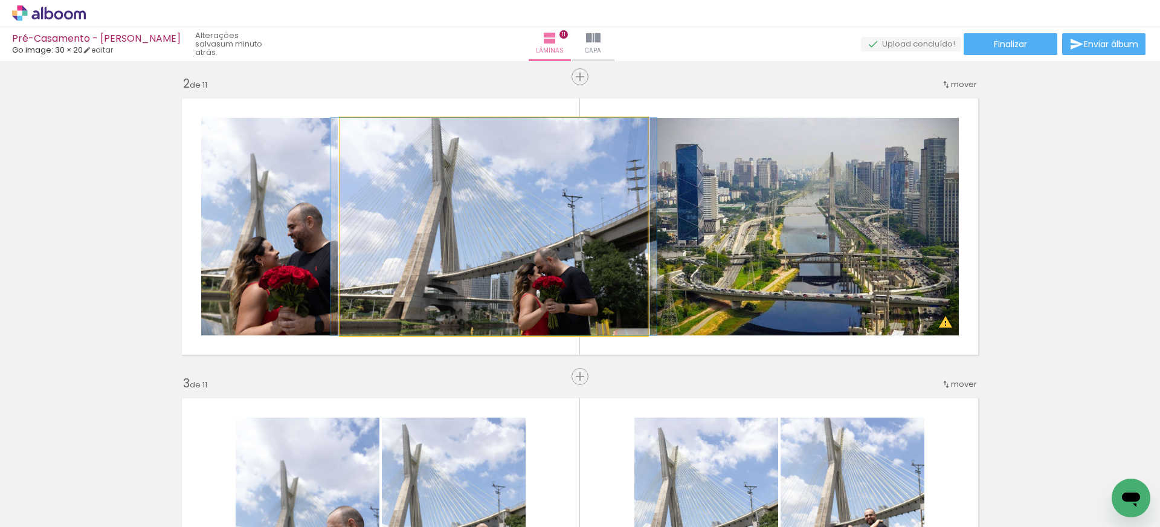
click at [506, 239] on quentale-photo at bounding box center [493, 226] width 307 height 217
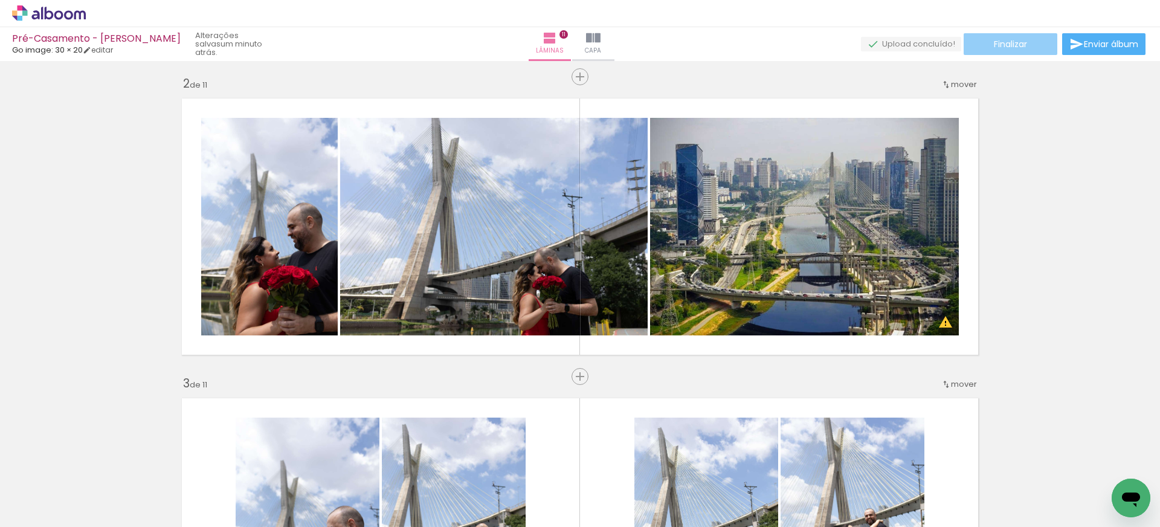
click at [1013, 40] on span "Finalizar" at bounding box center [1010, 44] width 33 height 8
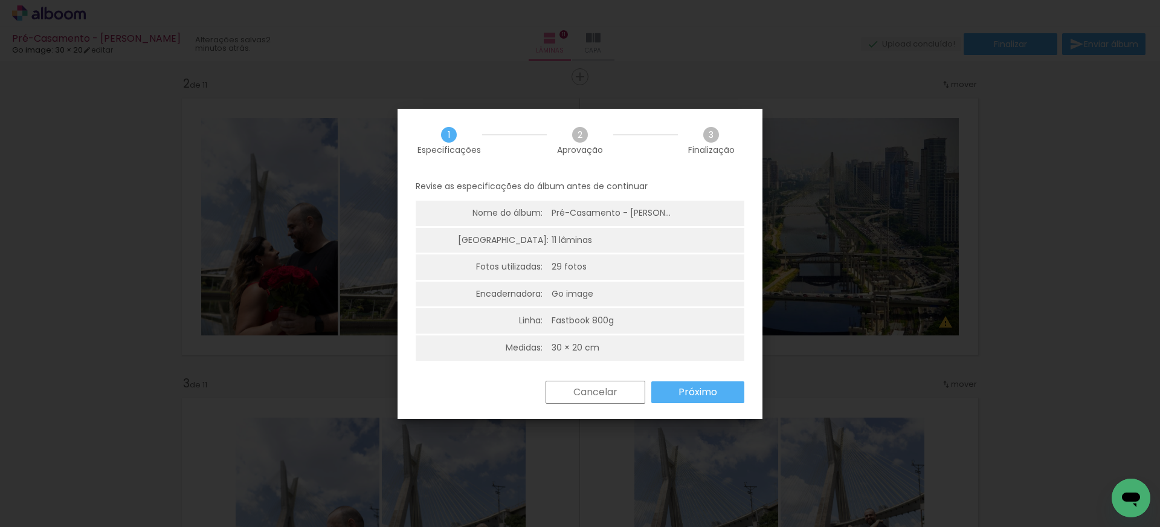
click at [0, 0] on slot "Próximo" at bounding box center [0, 0] width 0 height 0
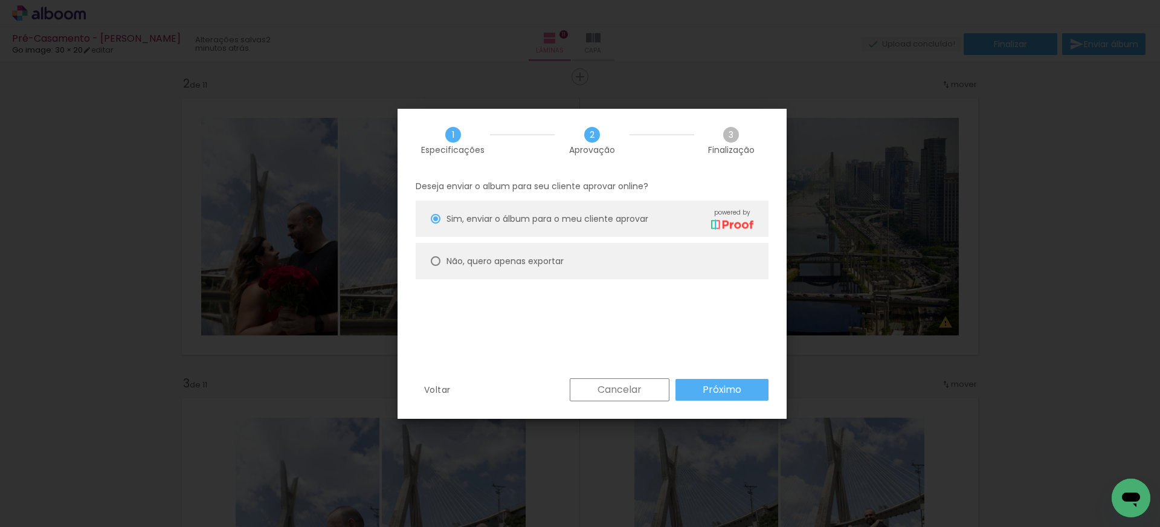
click at [526, 268] on paper-radio-button "Não, quero apenas exportar" at bounding box center [592, 261] width 353 height 36
type paper-radio-button "on"
click at [0, 0] on slot "Próximo" at bounding box center [0, 0] width 0 height 0
type input "Alta, 300 DPI"
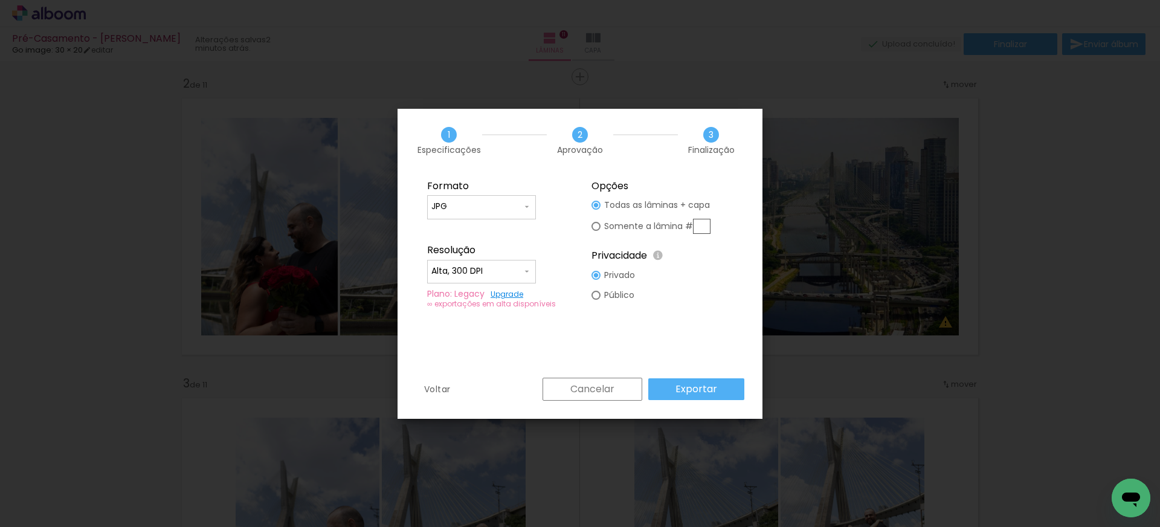
click at [0, 0] on slot "Exportar" at bounding box center [0, 0] width 0 height 0
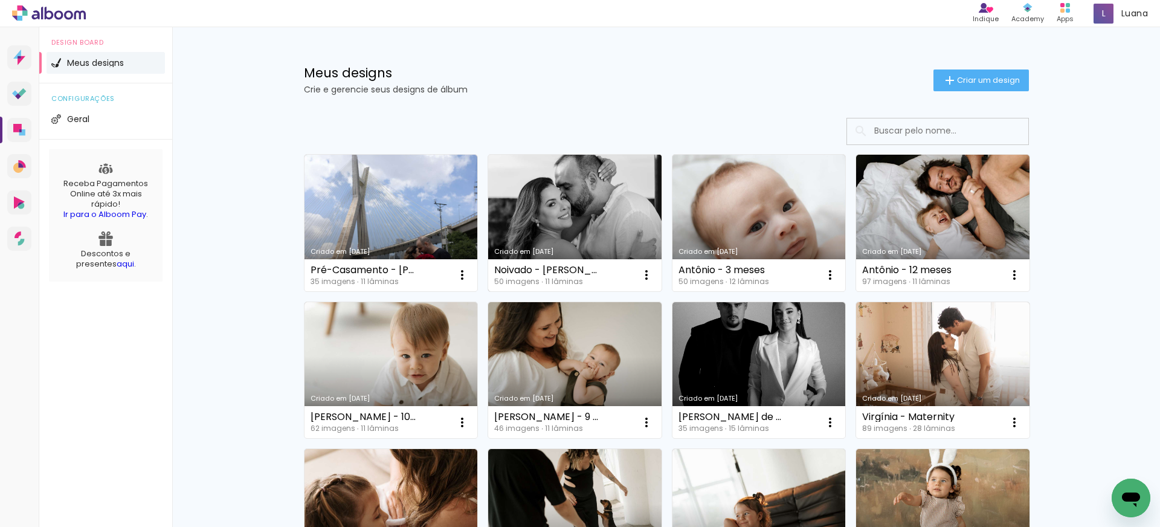
click at [570, 223] on link "Criado em [DATE]" at bounding box center [574, 223] width 173 height 137
